Goal: Information Seeking & Learning: Learn about a topic

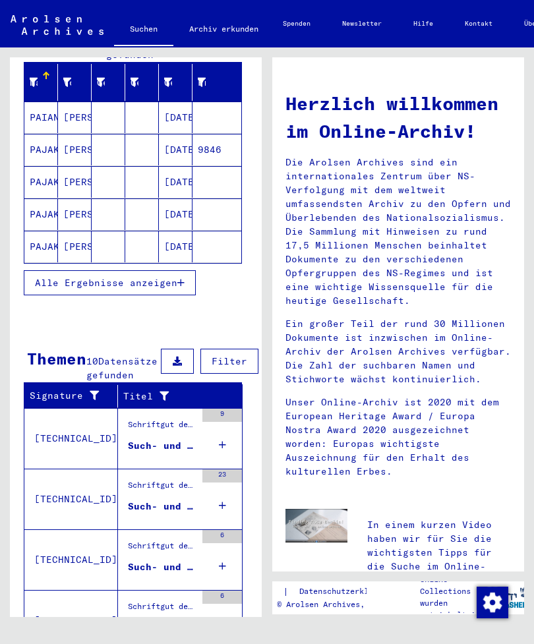
scroll to position [169, 1]
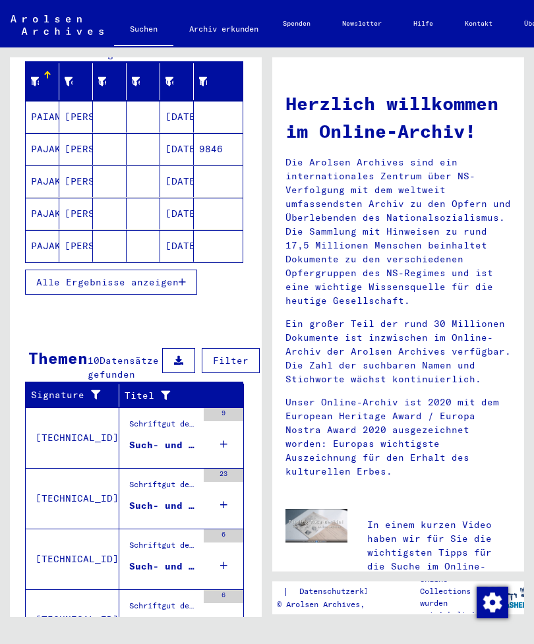
click at [173, 366] on button at bounding box center [178, 360] width 33 height 25
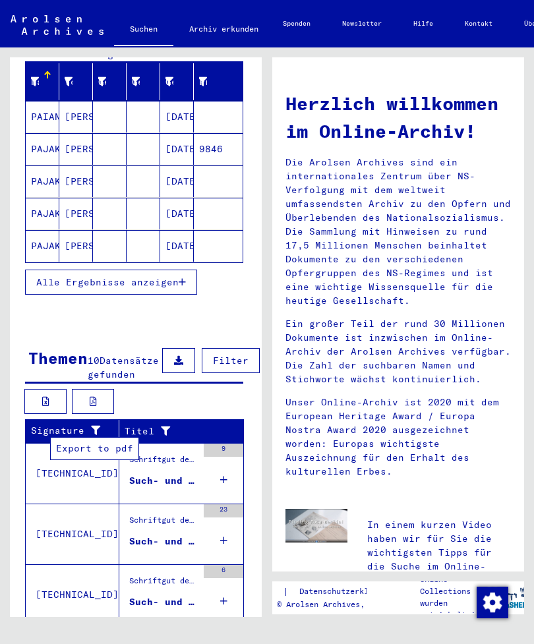
click at [108, 414] on button at bounding box center [93, 401] width 42 height 25
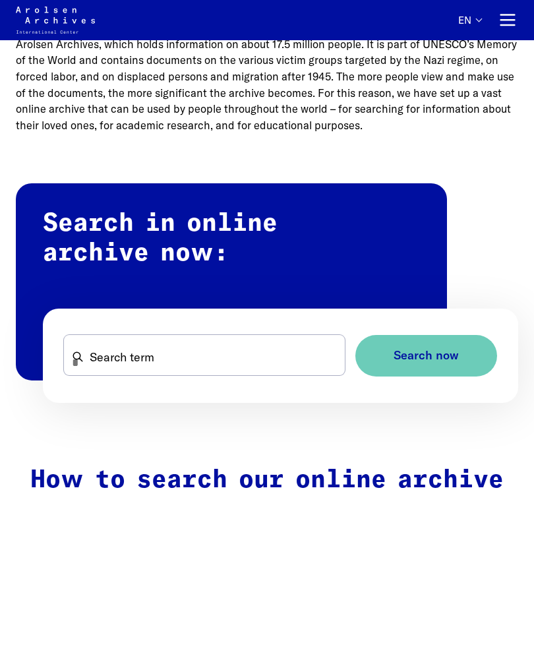
scroll to position [572, 0]
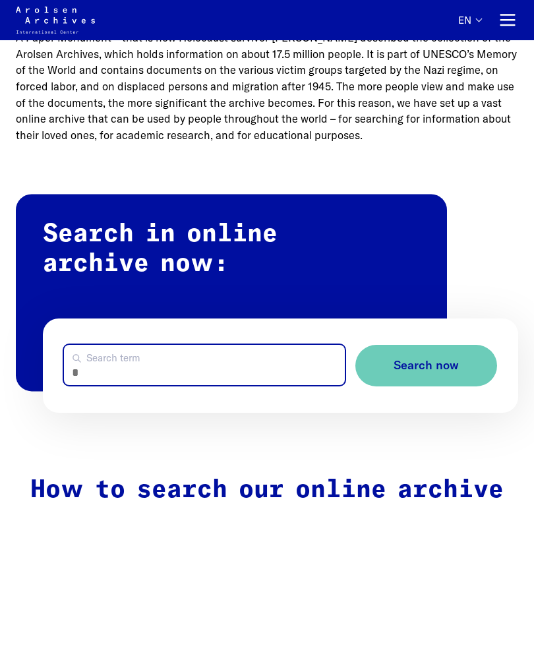
click at [169, 359] on input "Search term" at bounding box center [204, 365] width 281 height 40
type input "**********"
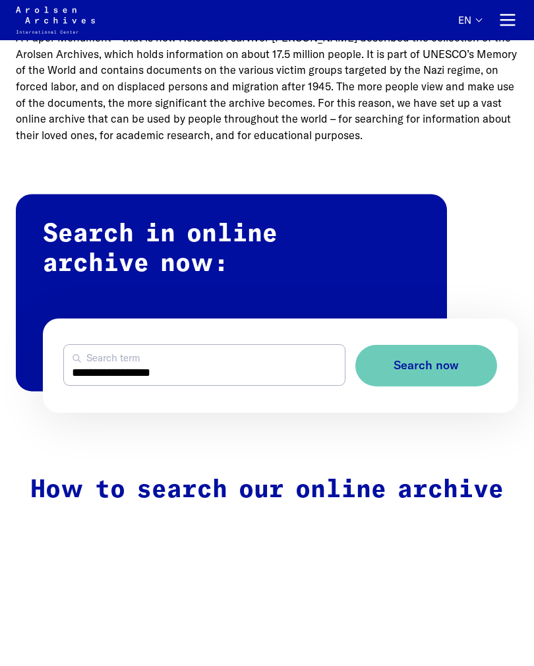
click at [415, 367] on span "Search now" at bounding box center [425, 366] width 65 height 14
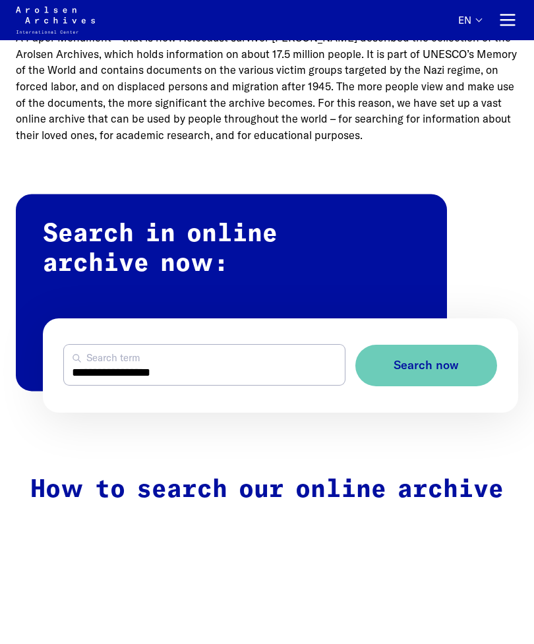
click at [452, 361] on span "Search now" at bounding box center [425, 366] width 65 height 14
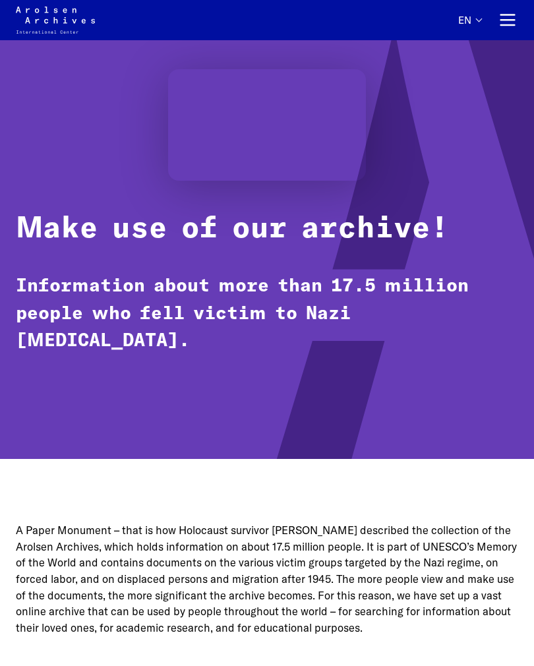
scroll to position [0, 0]
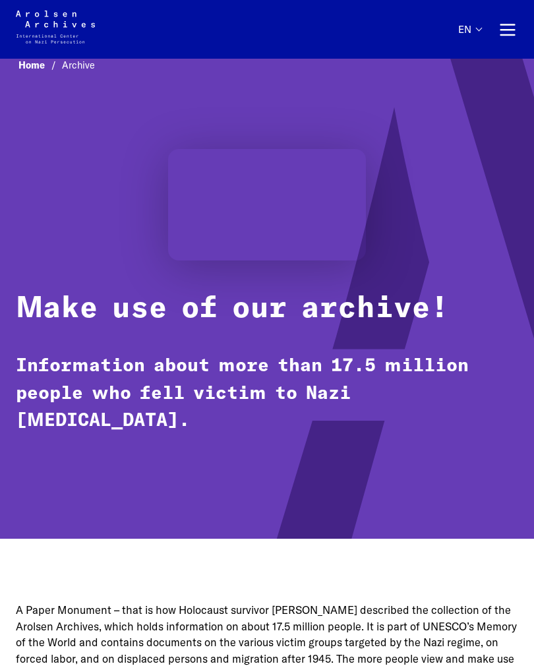
click at [513, 30] on button "Primary navigation" at bounding box center [507, 29] width 21 height 21
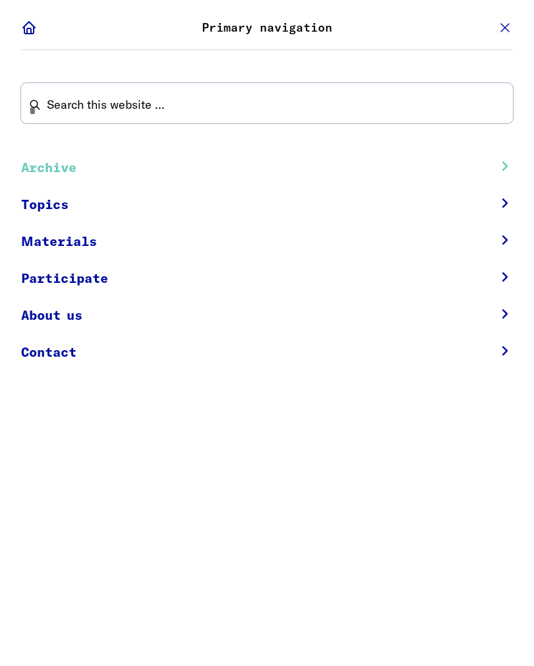
click at [47, 210] on link "Topics" at bounding box center [249, 205] width 456 height 37
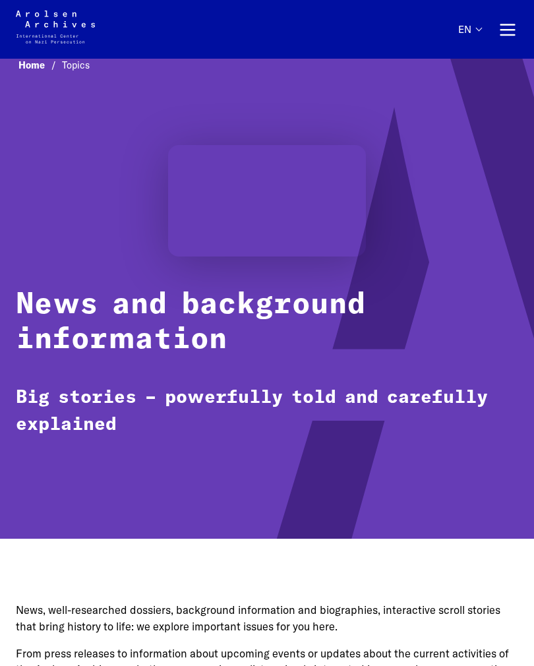
click at [509, 38] on button "Primary navigation" at bounding box center [507, 29] width 21 height 21
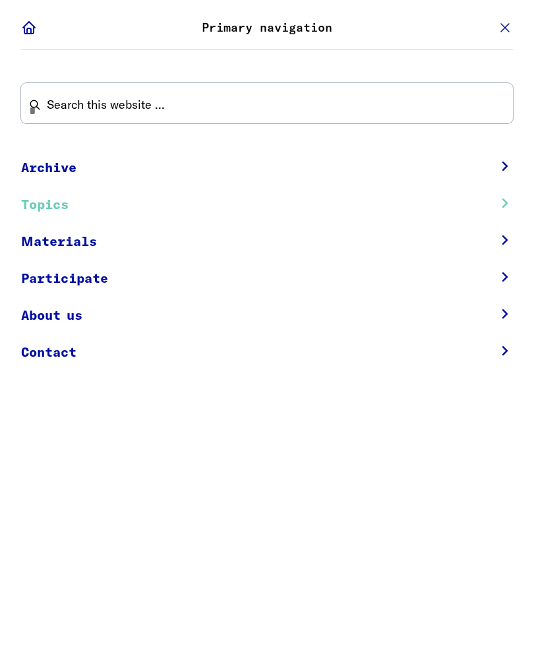
click at [69, 250] on link "Materials" at bounding box center [249, 241] width 456 height 37
click at [50, 168] on link "Archive" at bounding box center [249, 168] width 456 height 37
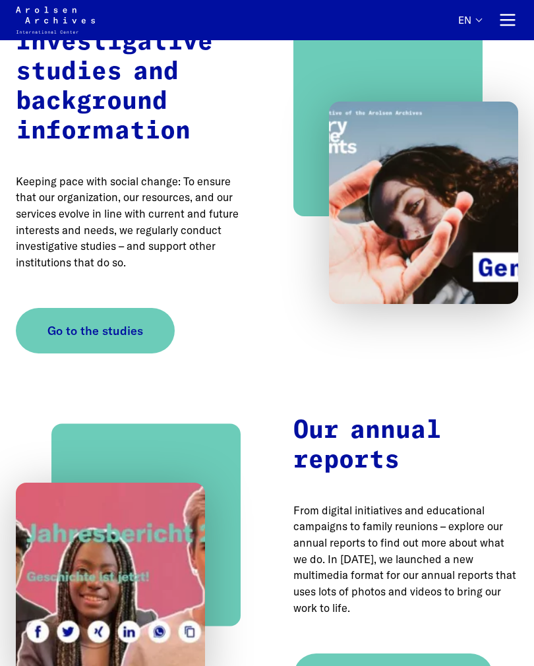
scroll to position [1706, 0]
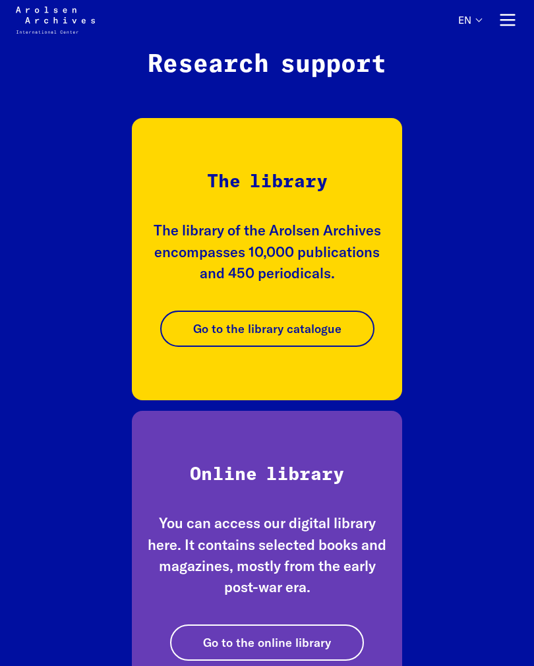
scroll to position [1996, 0]
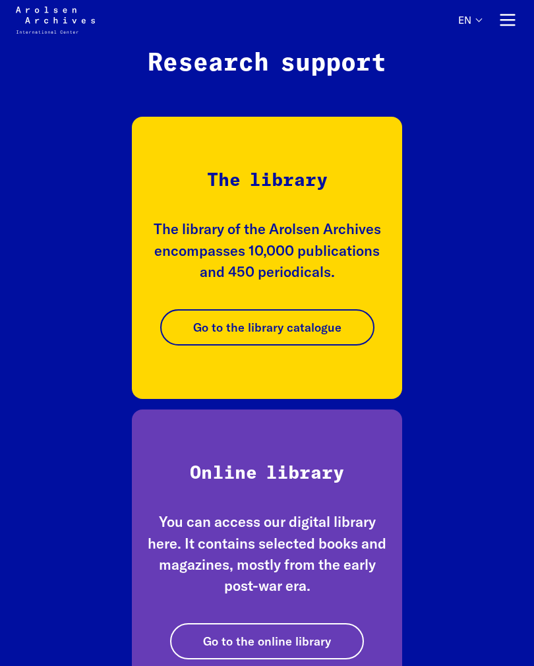
click at [301, 318] on span "Go to the library catalogue" at bounding box center [267, 327] width 148 height 18
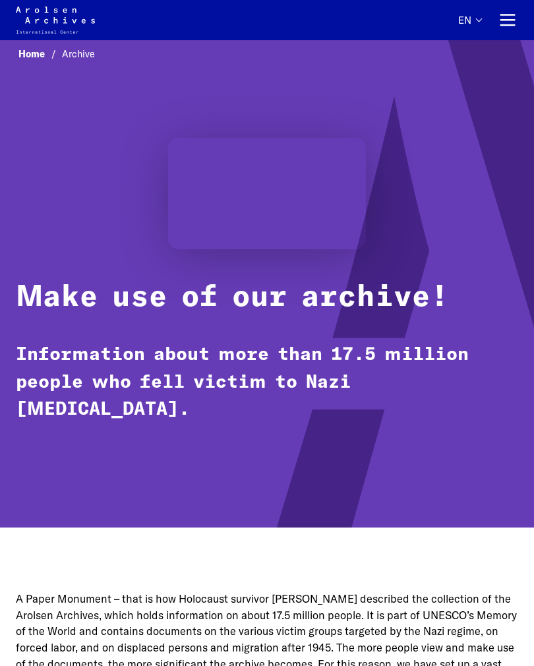
scroll to position [0, 0]
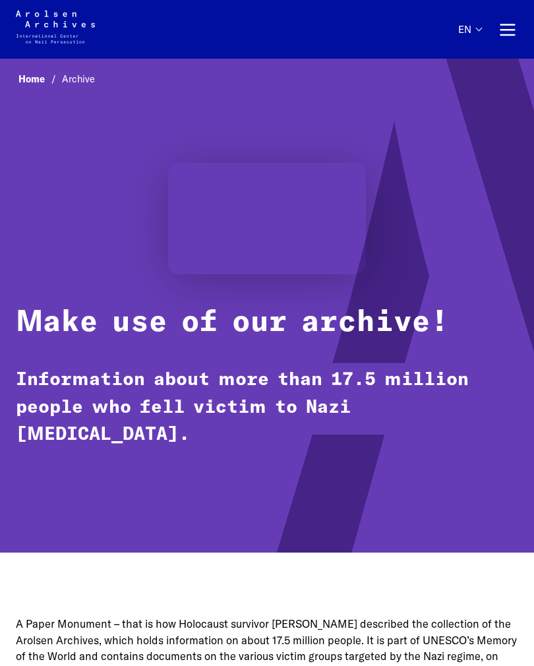
click at [38, 74] on link "Home" at bounding box center [39, 79] width 43 height 12
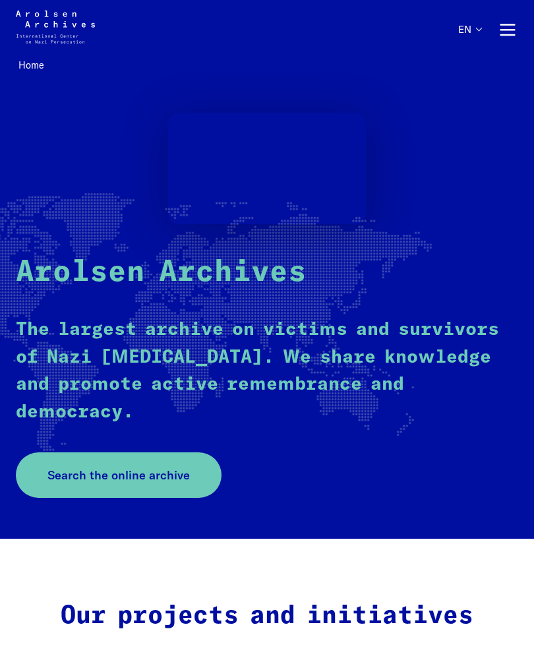
click at [141, 466] on span "Search the online archive" at bounding box center [118, 475] width 142 height 18
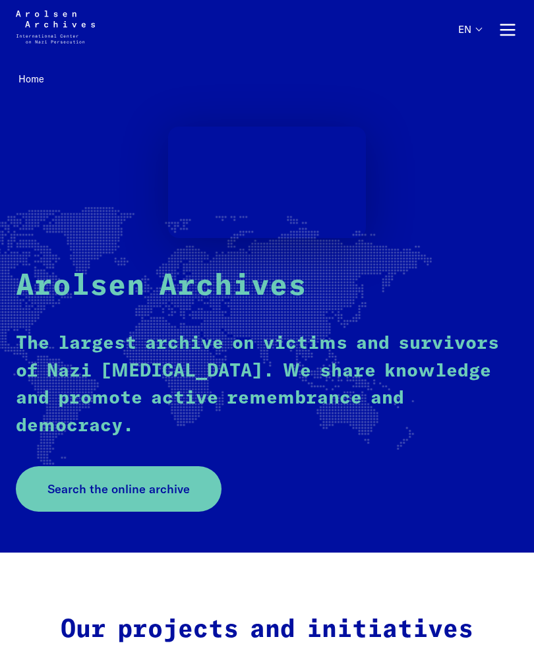
click at [192, 487] on icon at bounding box center [198, 489] width 16 height 16
